Goal: Task Accomplishment & Management: Complete application form

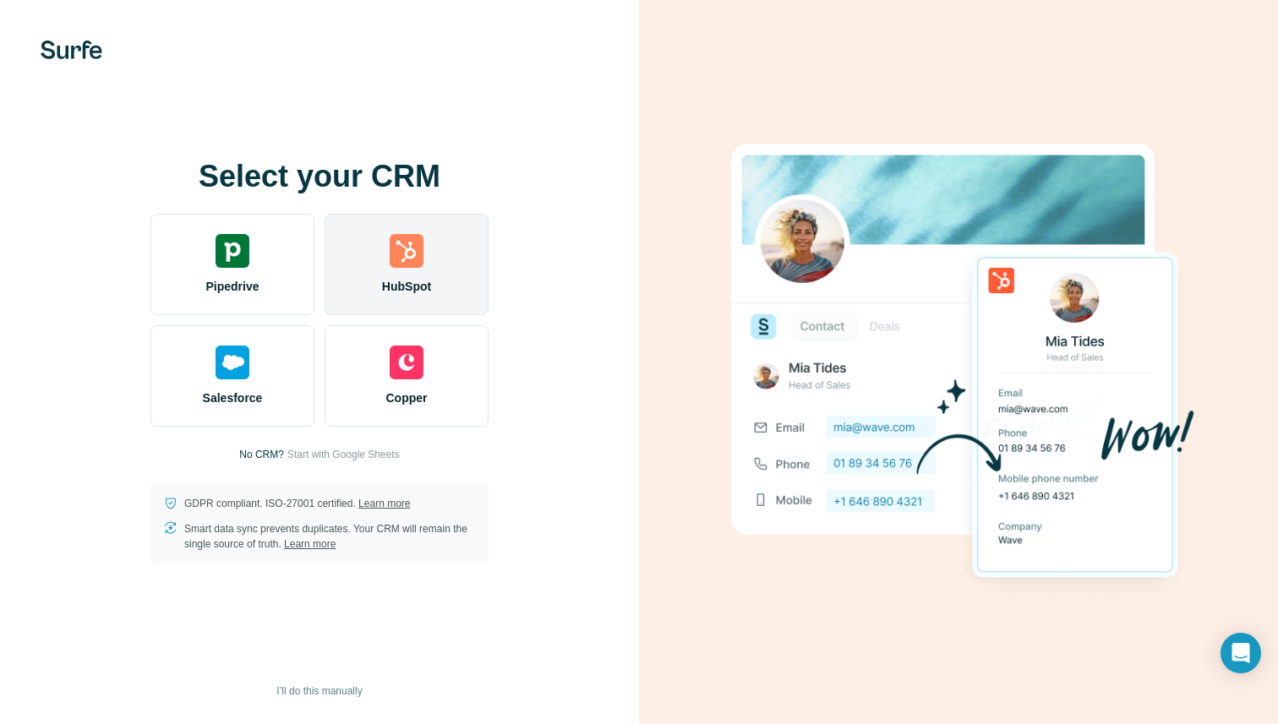
click at [367, 254] on div "HubSpot" at bounding box center [407, 264] width 164 height 101
click at [434, 252] on div "HubSpot" at bounding box center [407, 264] width 164 height 101
click at [417, 291] on span "HubSpot" at bounding box center [406, 286] width 49 height 17
click at [467, 247] on div "HubSpot" at bounding box center [407, 264] width 164 height 101
click at [424, 271] on div "HubSpot" at bounding box center [407, 264] width 164 height 101
